Goal: Task Accomplishment & Management: Manage account settings

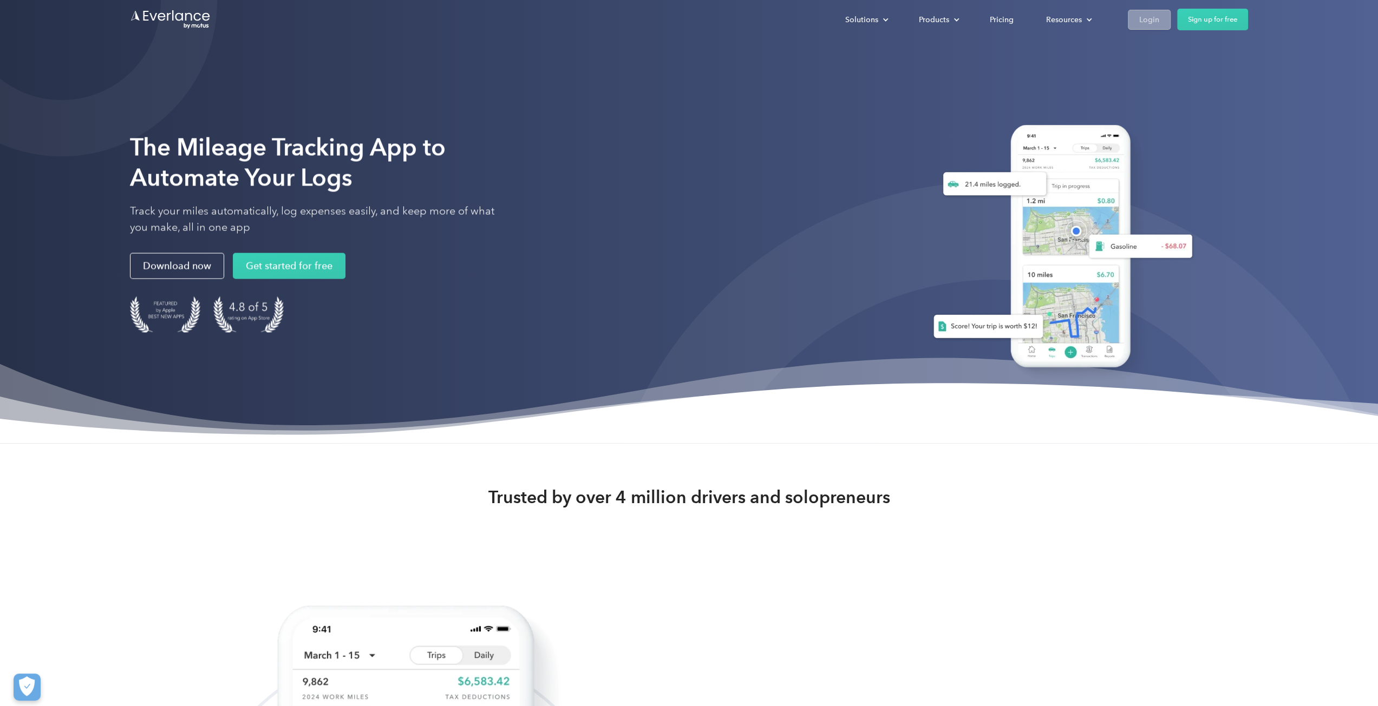
click at [1142, 16] on div "Login" at bounding box center [1149, 20] width 20 height 14
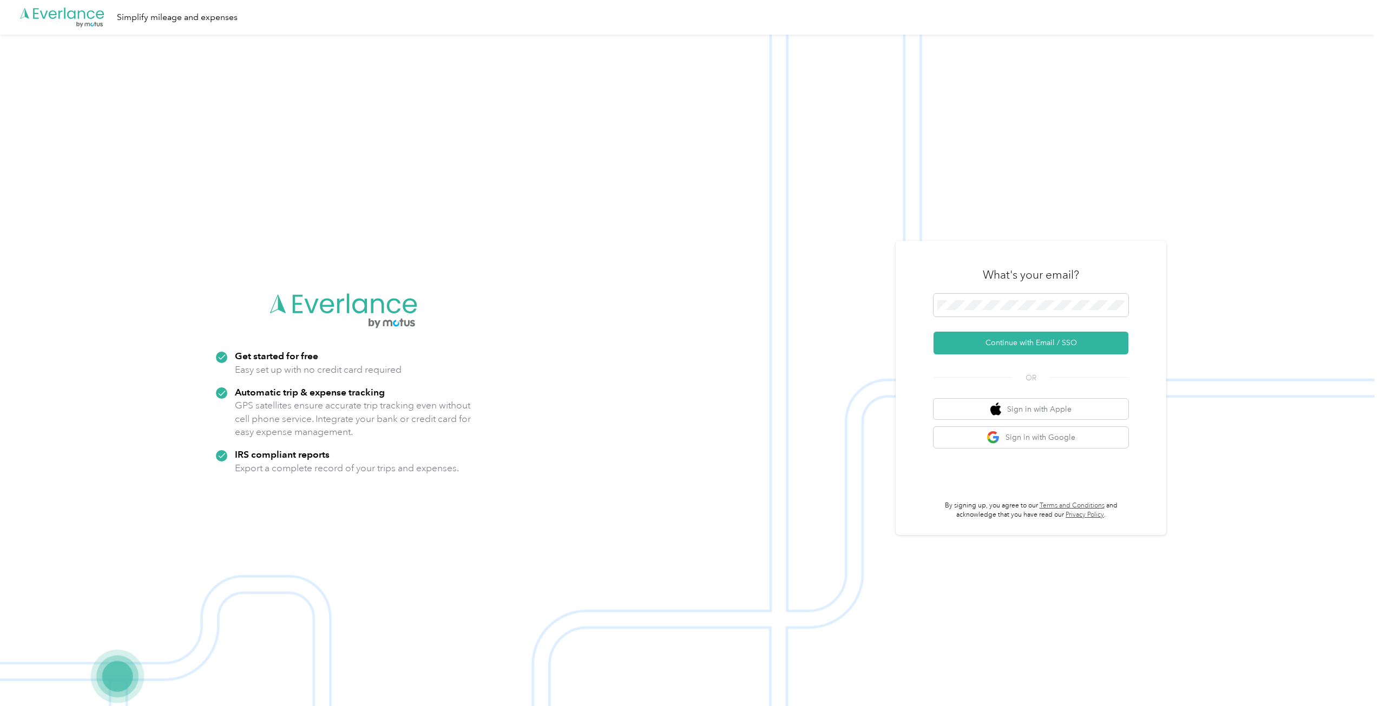
click at [1040, 357] on div "What's your email? Continue with Email / SSO OR Sign in with Apple Sign in with…" at bounding box center [1031, 388] width 195 height 264
click at [1039, 349] on button "Continue with Email / SSO" at bounding box center [1031, 343] width 195 height 23
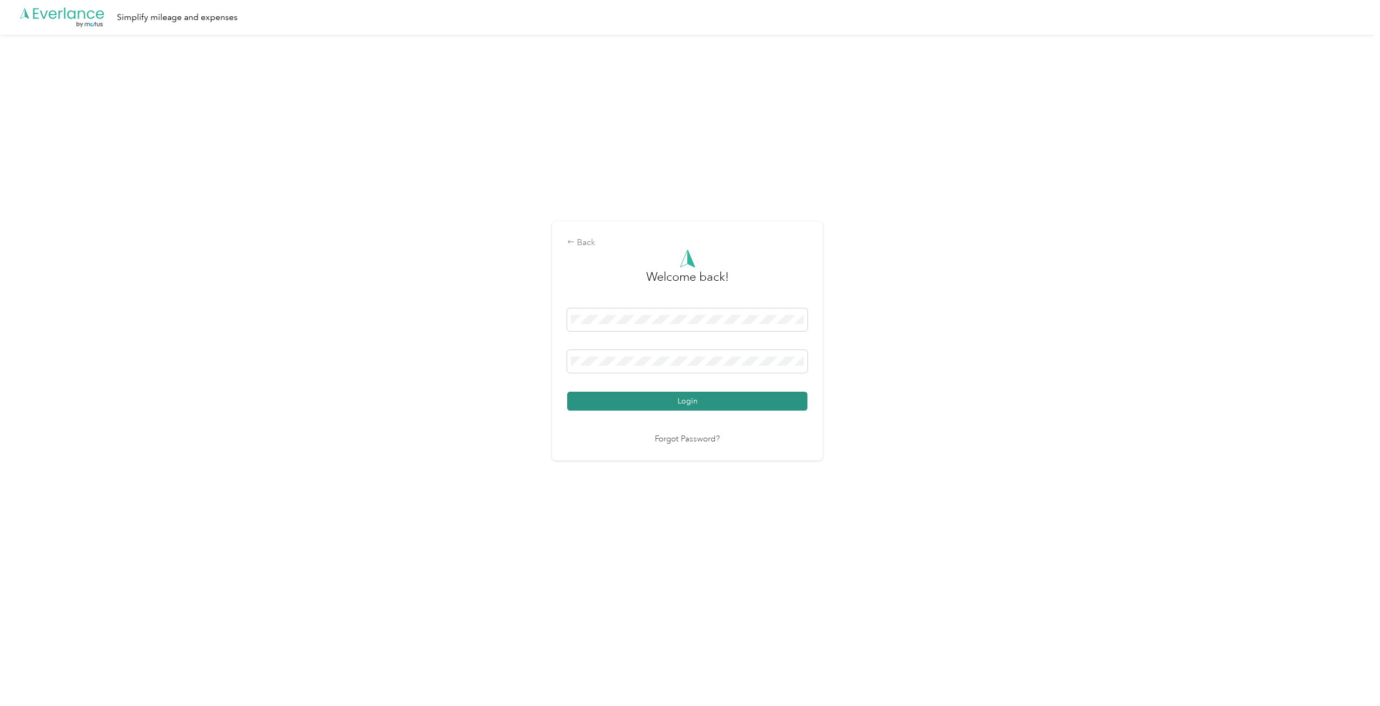
click at [689, 399] on button "Login" at bounding box center [687, 401] width 240 height 19
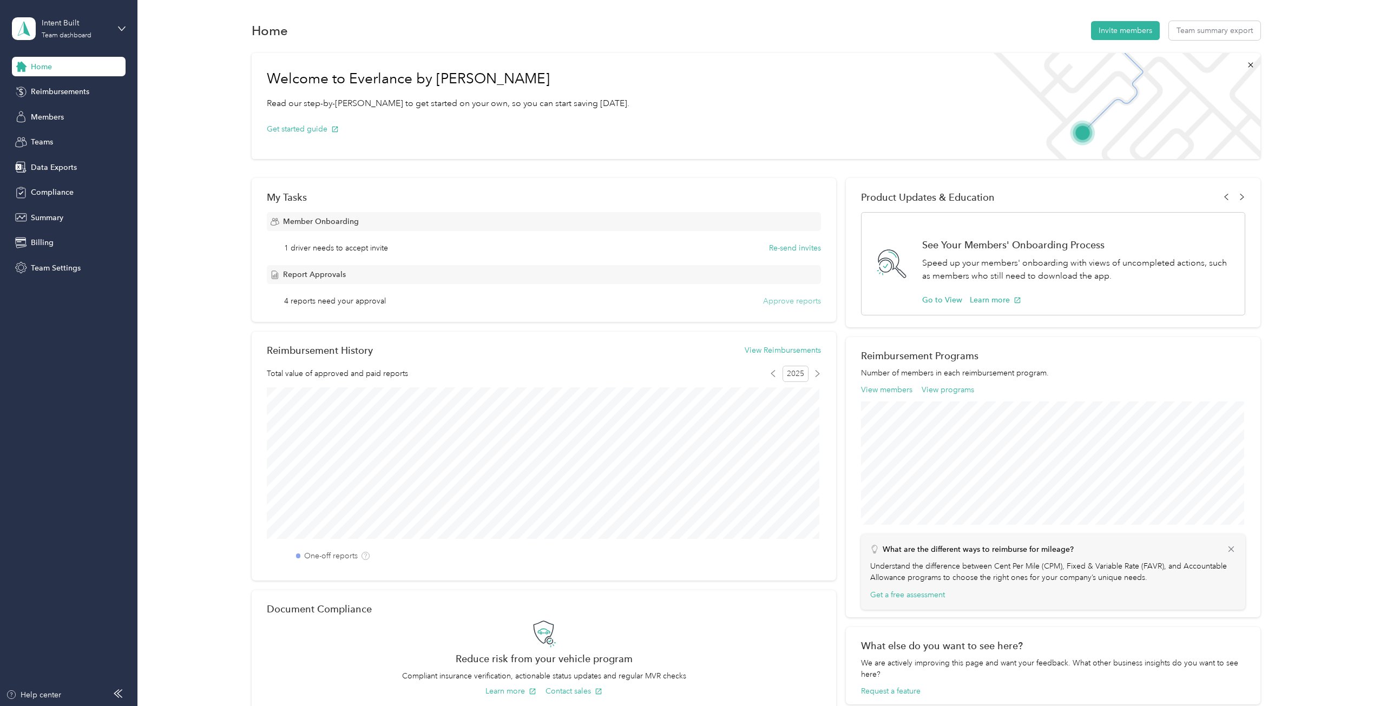
click at [763, 299] on button "Approve reports" at bounding box center [792, 301] width 58 height 11
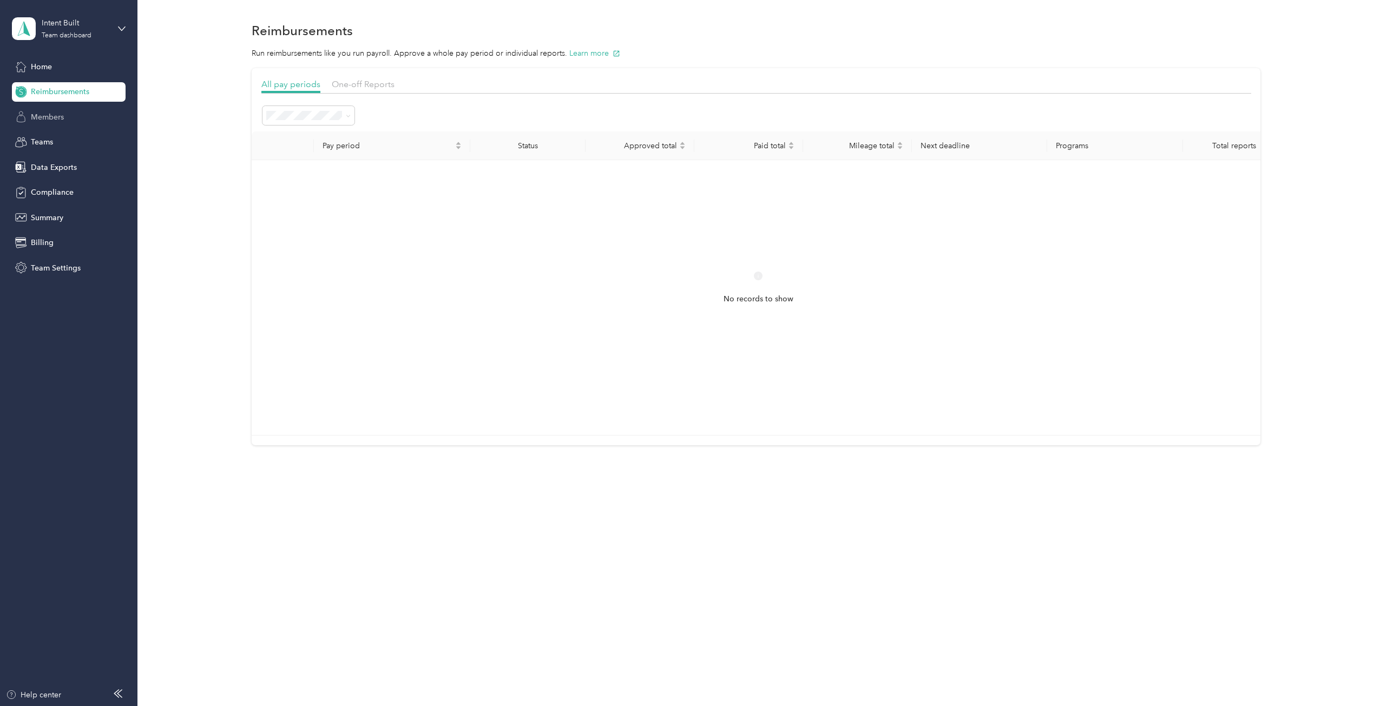
click at [49, 118] on span "Members" at bounding box center [47, 117] width 33 height 11
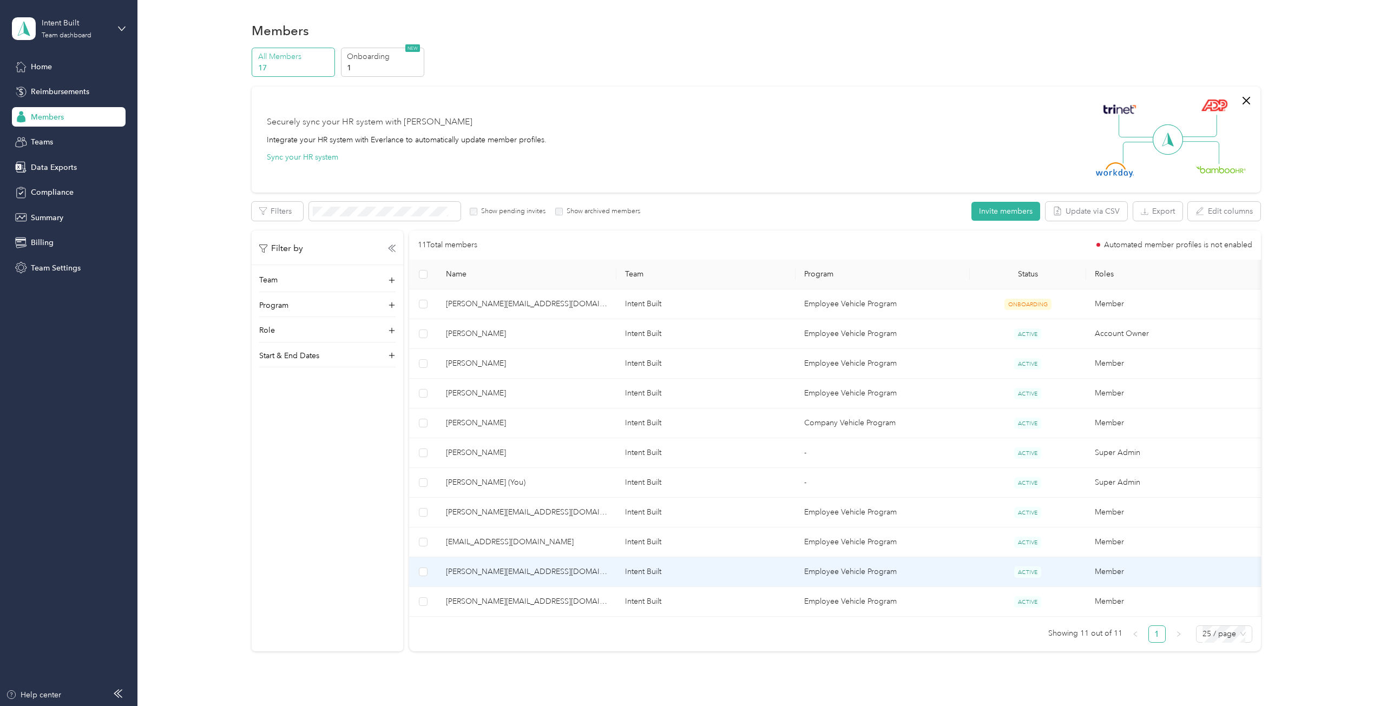
click at [491, 569] on span "brad@intentbuilt.com" at bounding box center [527, 572] width 162 height 12
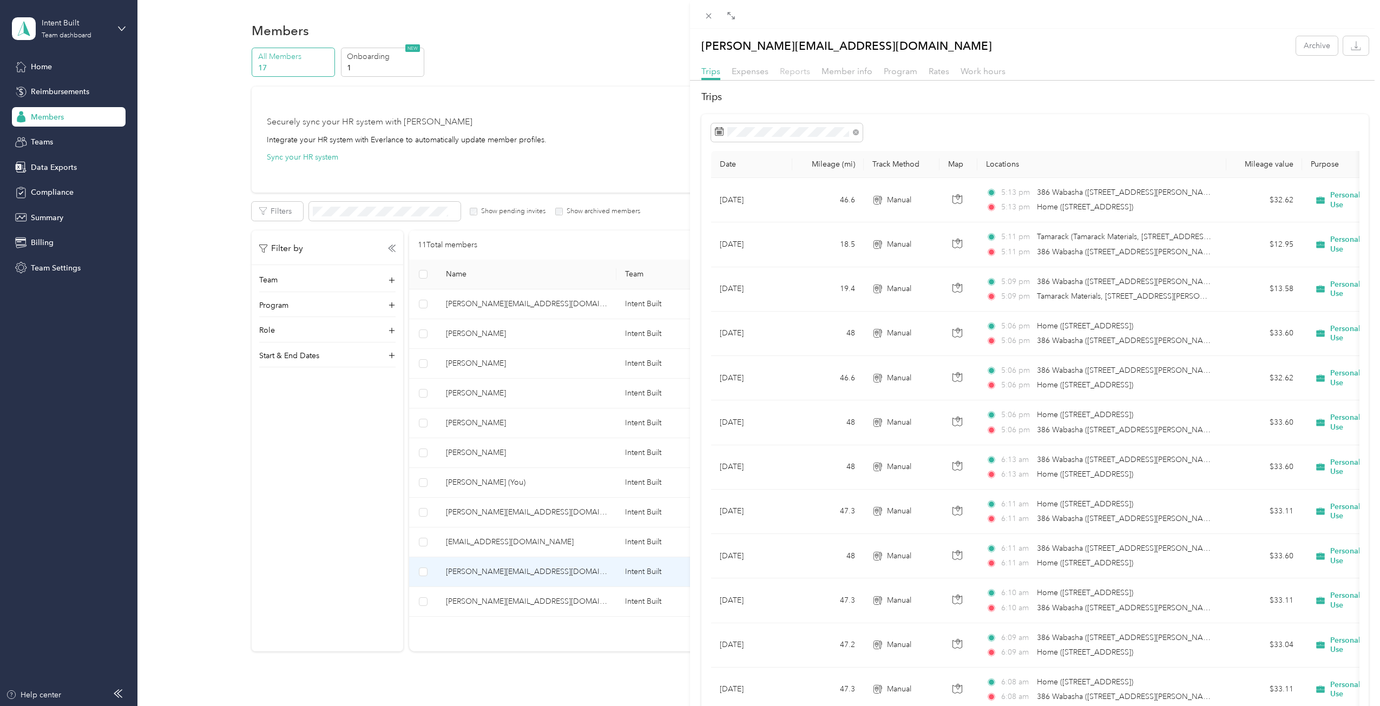
click at [796, 73] on span "Reports" at bounding box center [795, 71] width 30 height 10
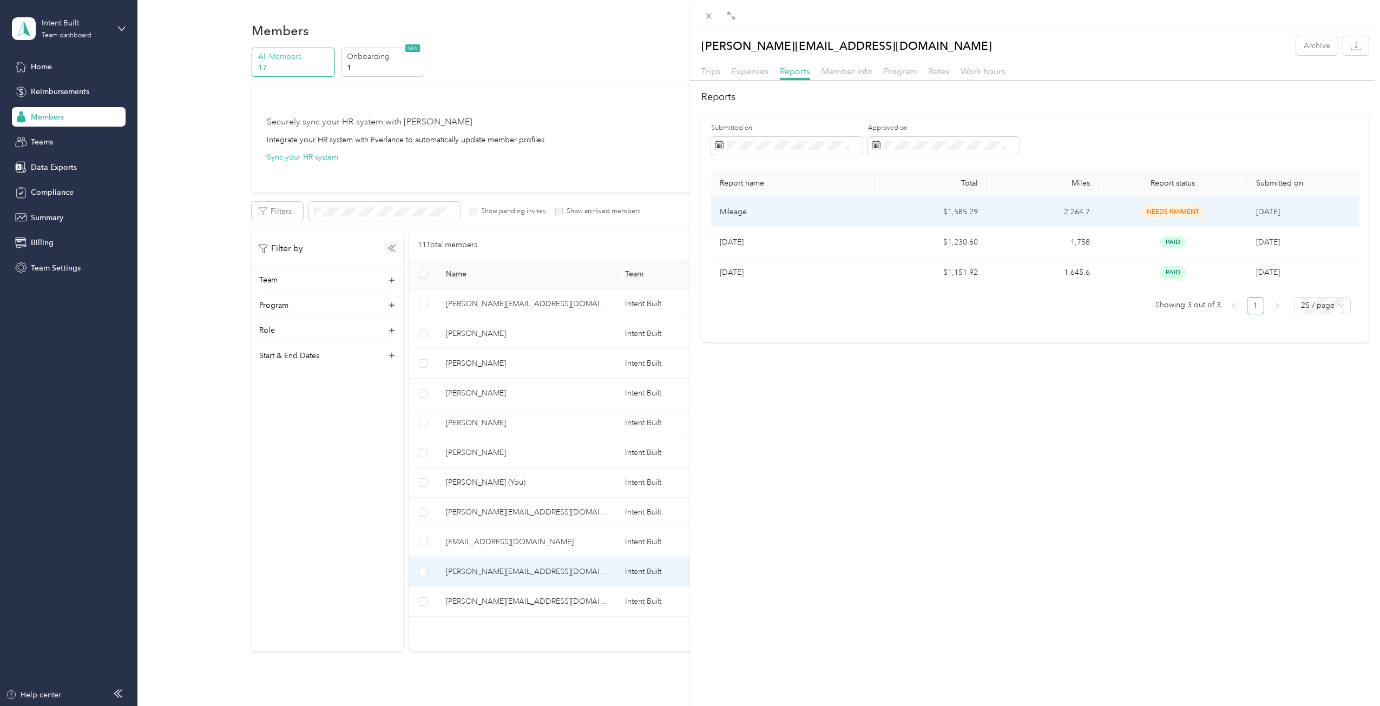
click at [792, 211] on p "Mileage" at bounding box center [793, 212] width 147 height 12
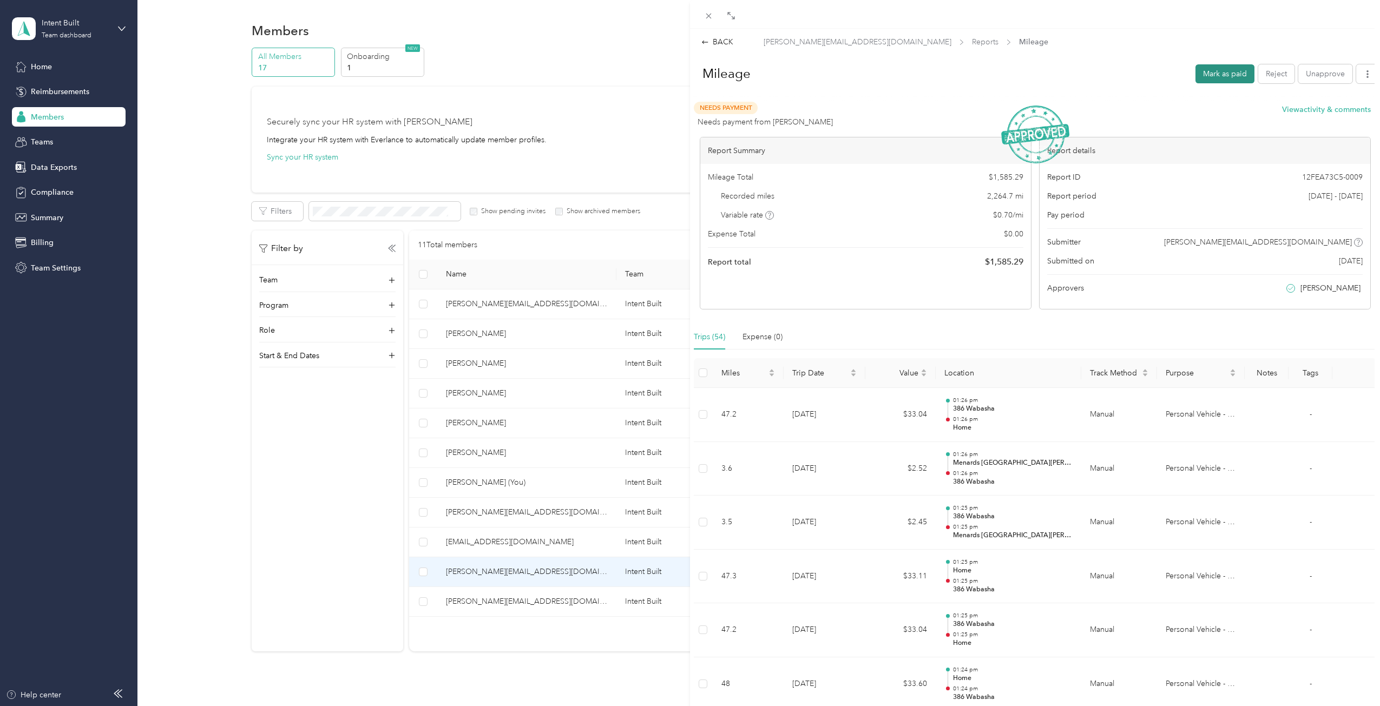
click at [1206, 72] on button "Mark as paid" at bounding box center [1225, 73] width 59 height 19
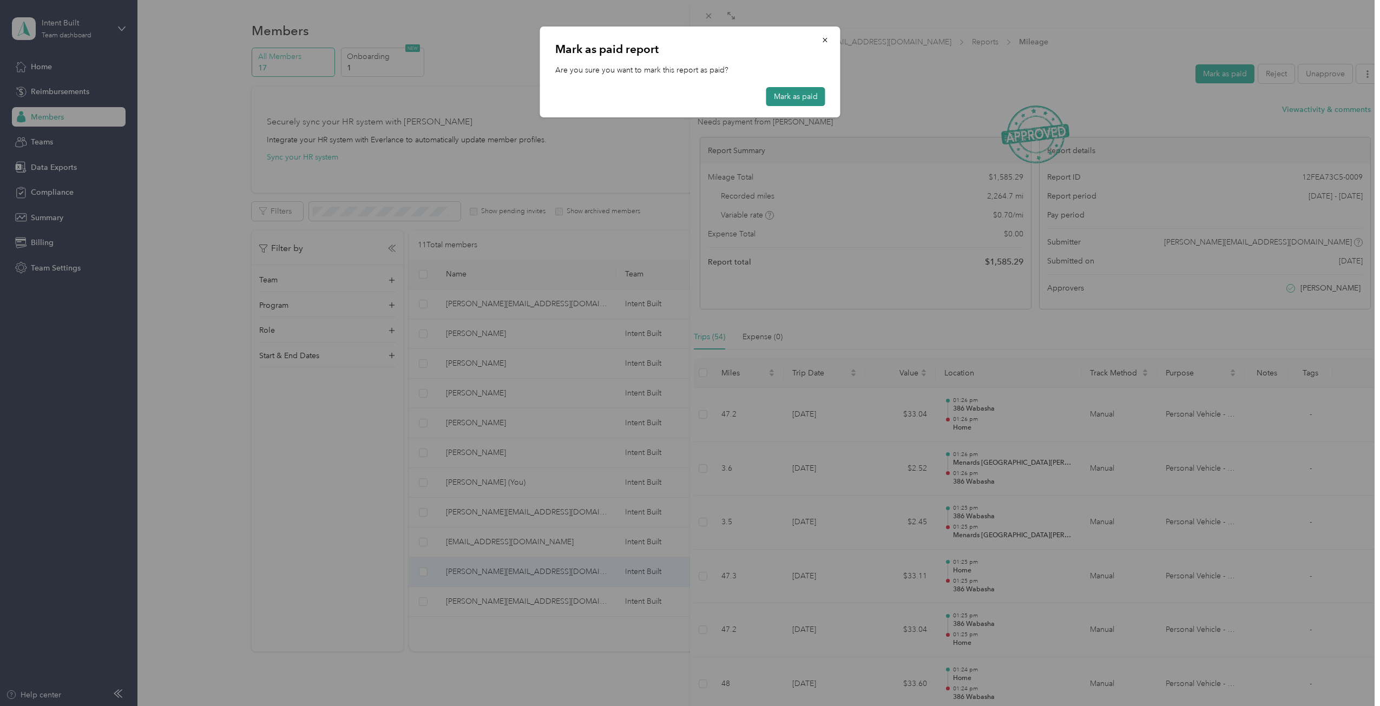
click at [802, 101] on button "Mark as paid" at bounding box center [795, 96] width 59 height 19
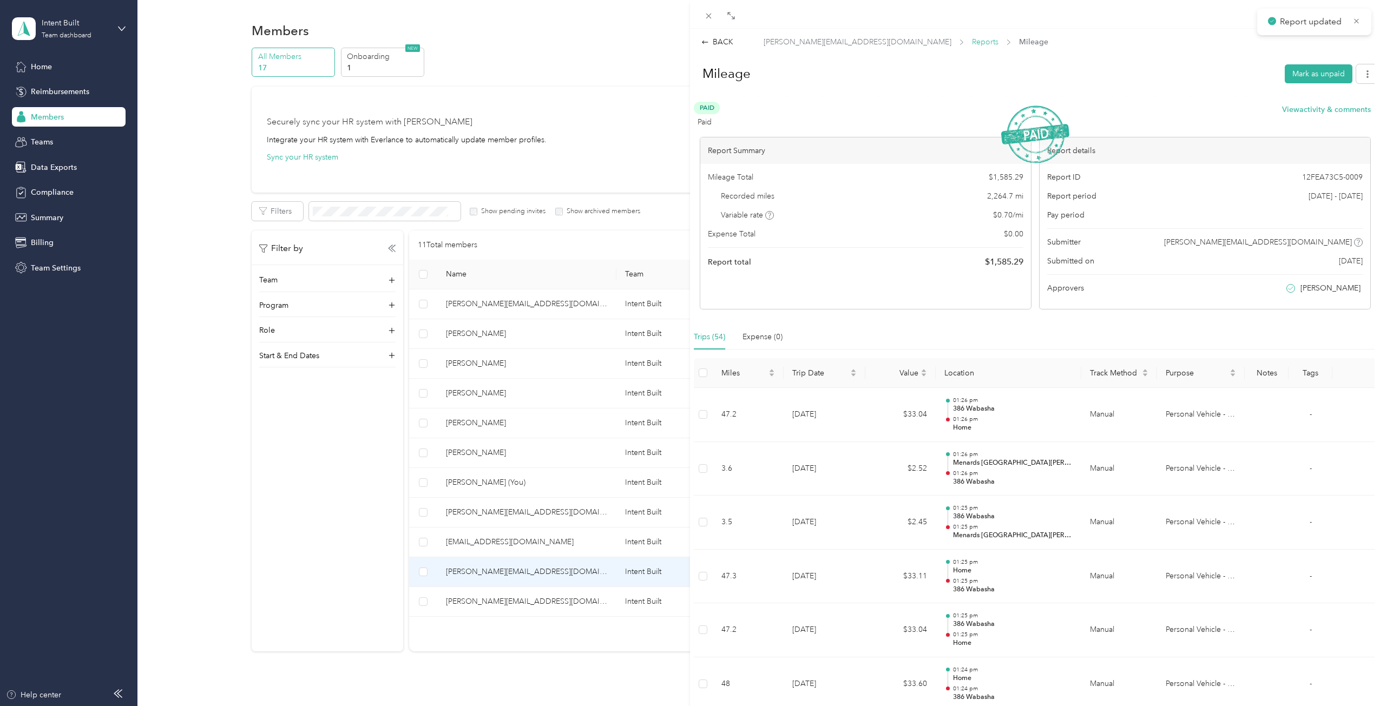
click at [972, 44] on span "Reports" at bounding box center [985, 41] width 27 height 11
